Goal: Check status

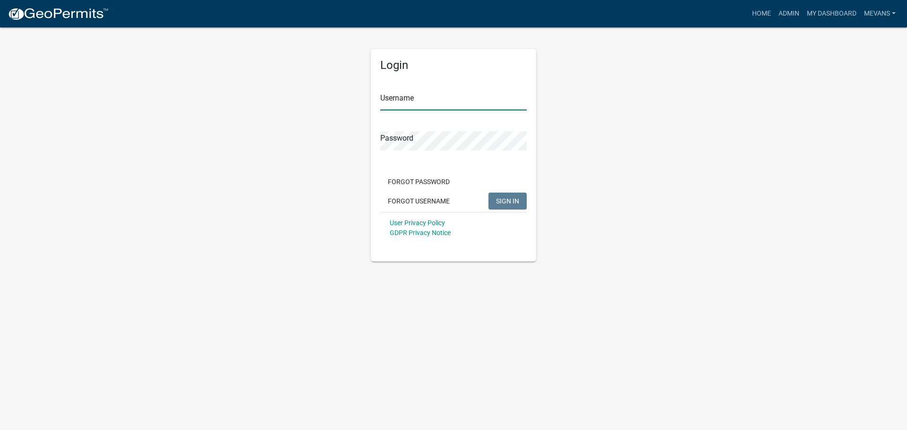
type input "Mevans"
click at [508, 208] on button "SIGN IN" at bounding box center [508, 201] width 38 height 17
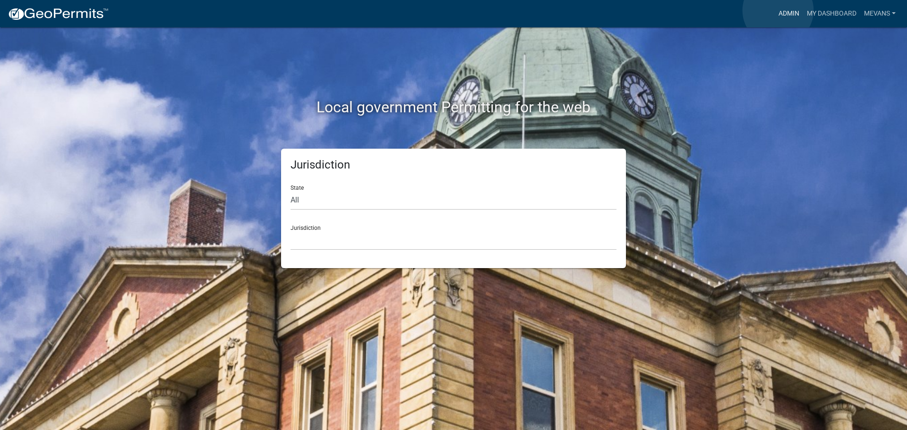
click at [779, 10] on link "Admin" at bounding box center [789, 14] width 28 height 18
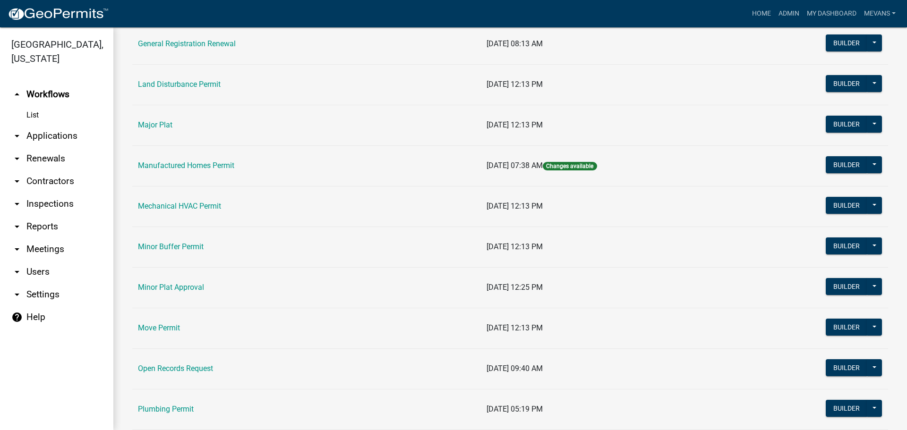
scroll to position [945, 0]
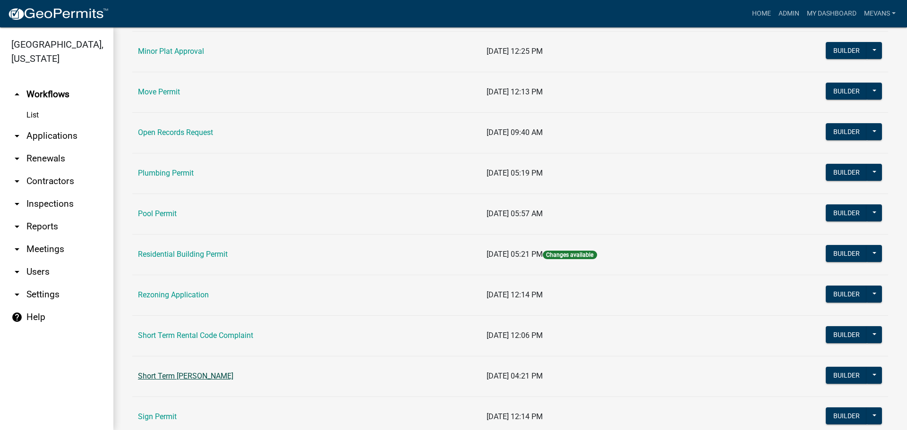
click at [193, 375] on link "Short Term [PERSON_NAME]" at bounding box center [185, 376] width 95 height 9
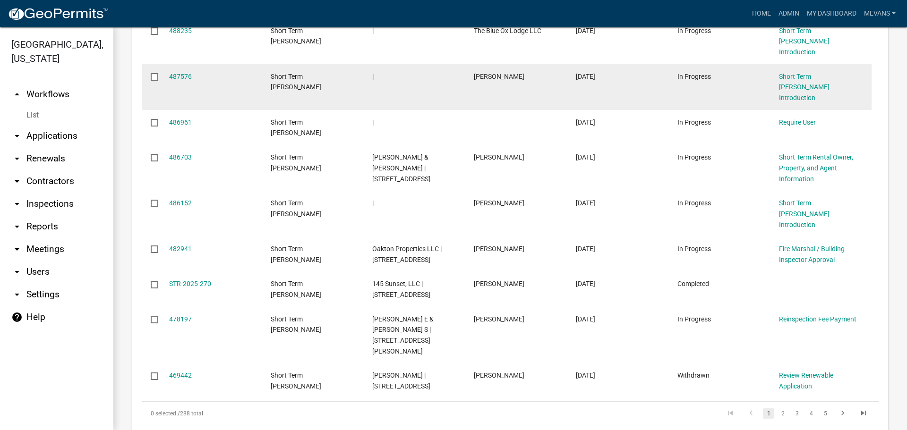
scroll to position [378, 0]
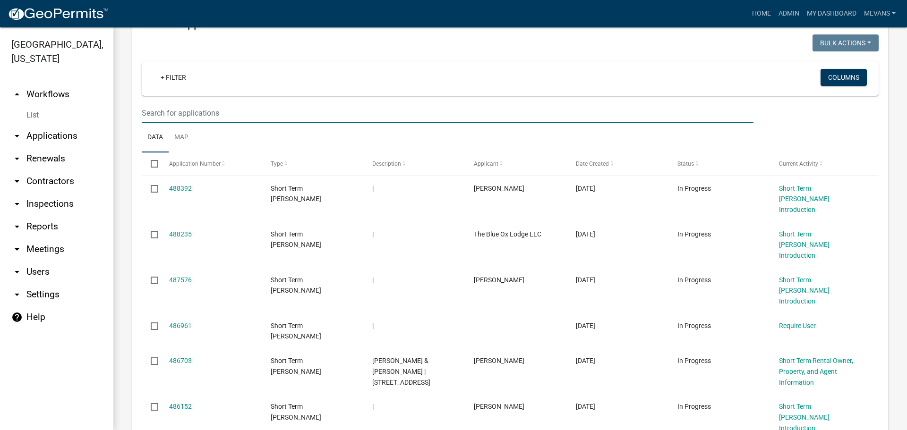
click at [220, 108] on input "text" at bounding box center [448, 112] width 612 height 19
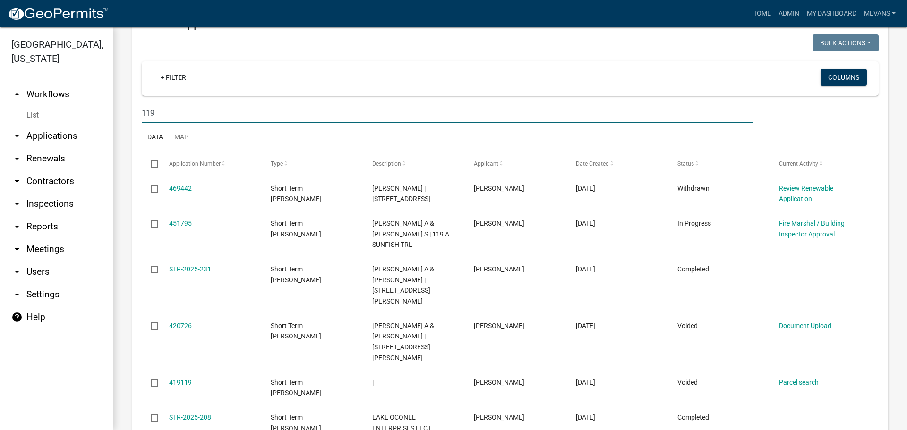
type input "119"
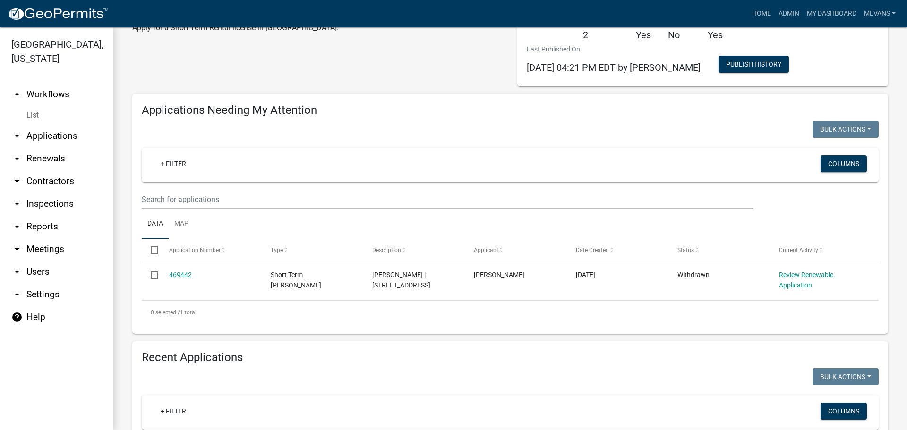
scroll to position [0, 0]
